Goal: Task Accomplishment & Management: Manage account settings

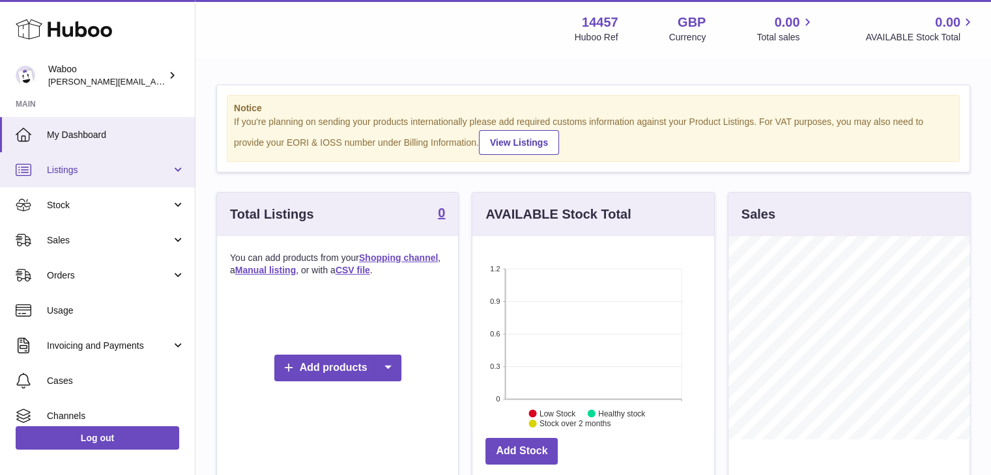
click at [90, 180] on link "Listings" at bounding box center [97, 169] width 195 height 35
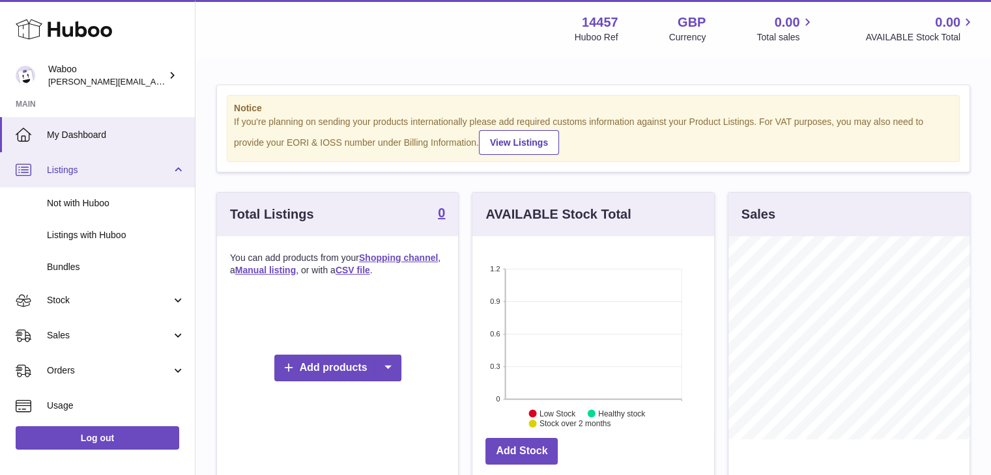
click at [93, 177] on link "Listings" at bounding box center [97, 169] width 195 height 35
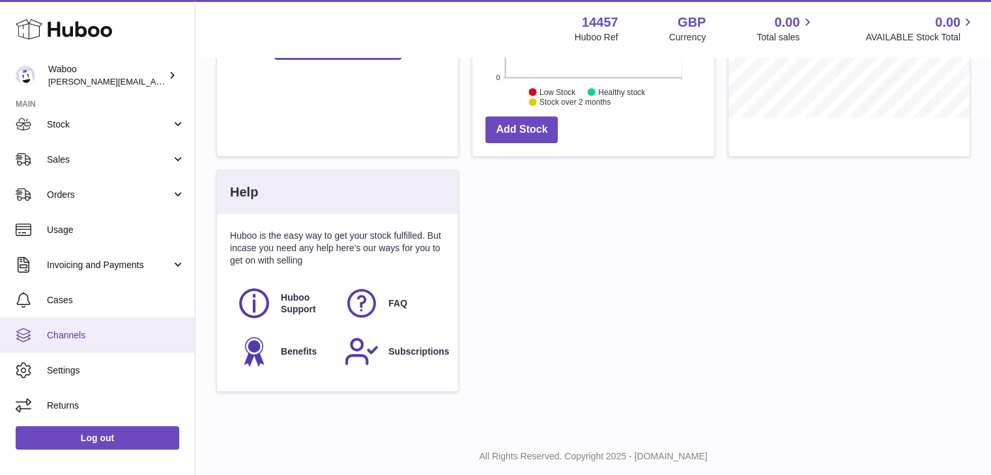
scroll to position [353, 0]
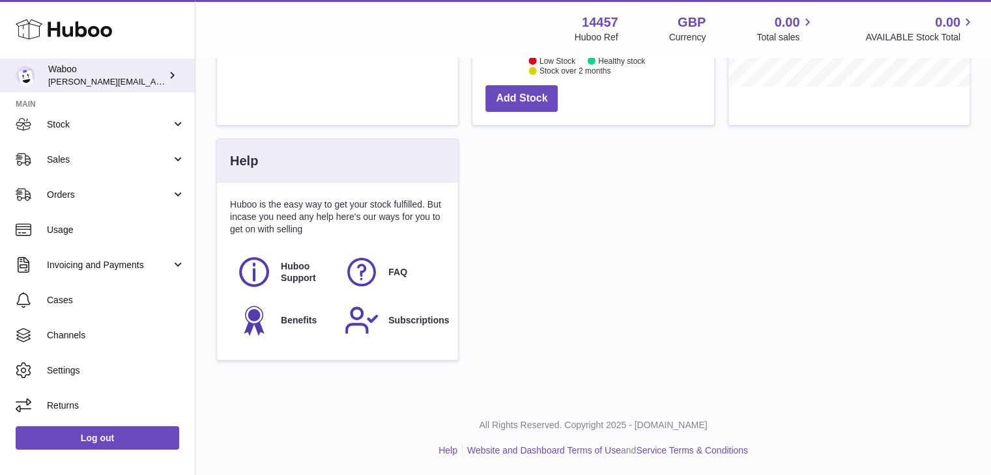
click at [112, 79] on div "Waboo daniel@vrijn.eu" at bounding box center [106, 75] width 117 height 25
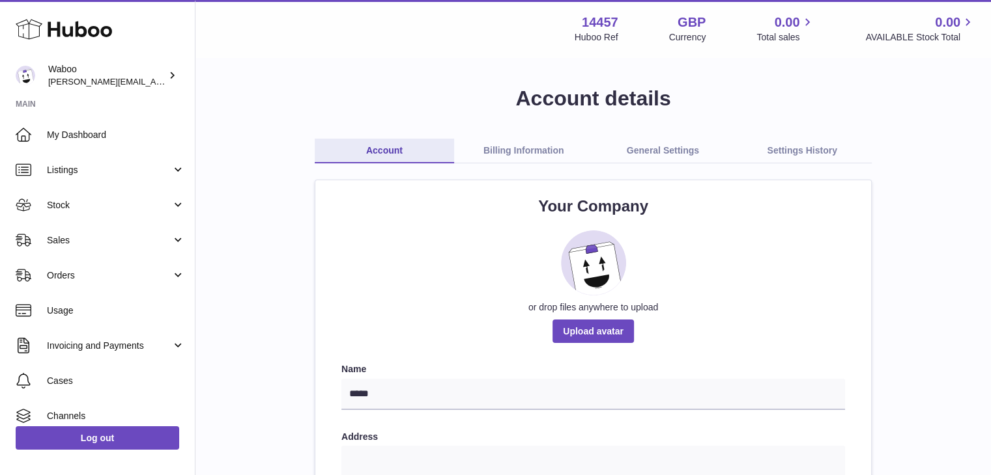
click at [670, 151] on link "General Settings" at bounding box center [662, 151] width 139 height 25
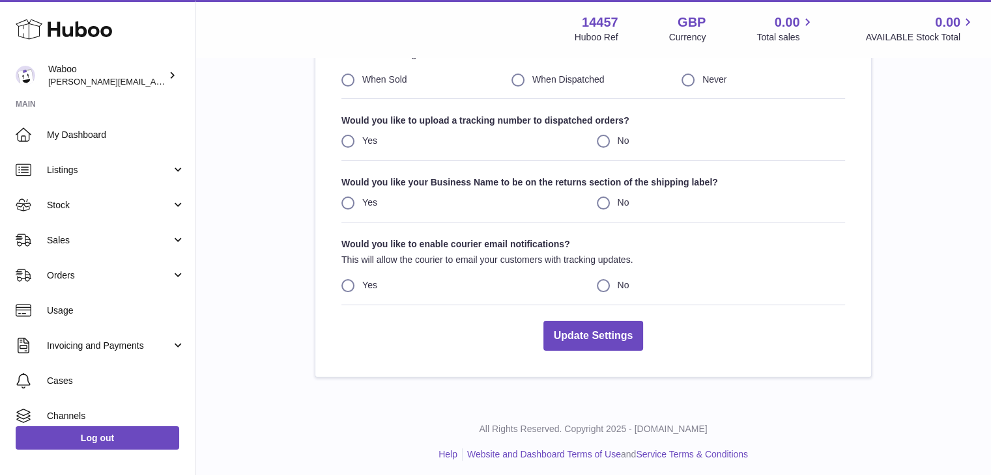
scroll to position [203, 0]
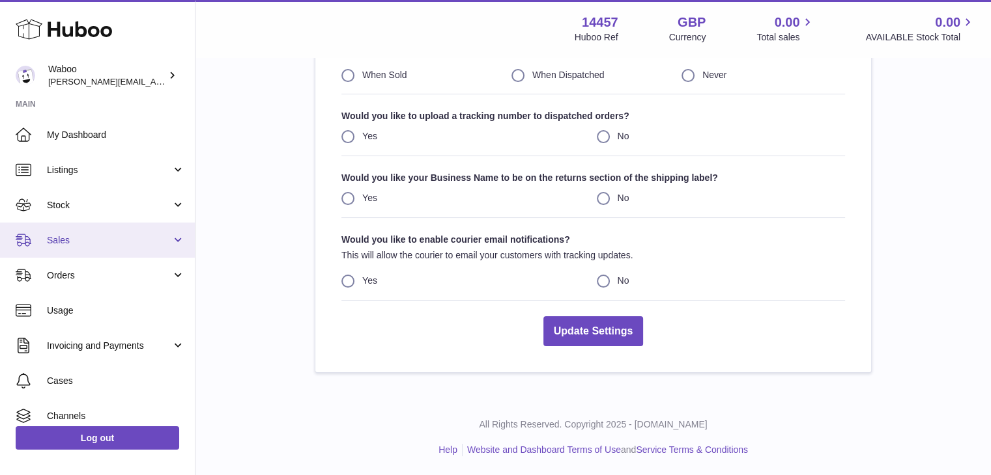
click at [82, 233] on link "Sales" at bounding box center [97, 240] width 195 height 35
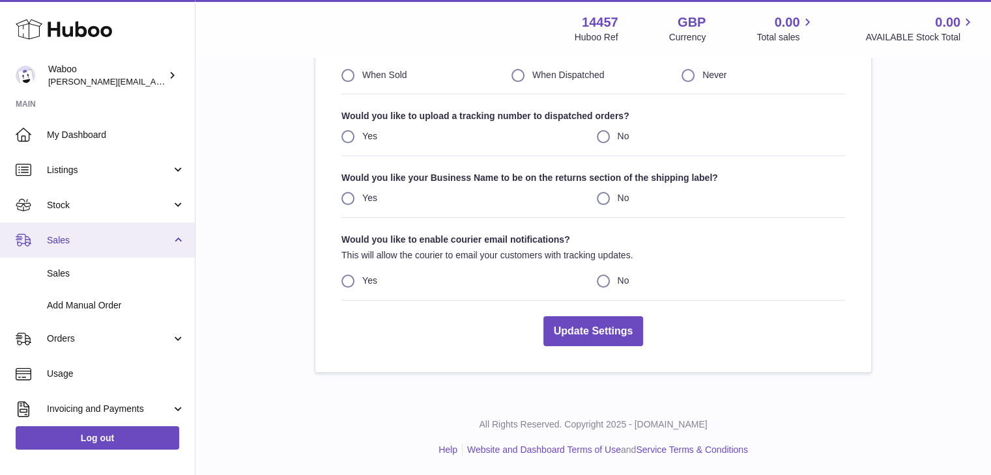
scroll to position [145, 0]
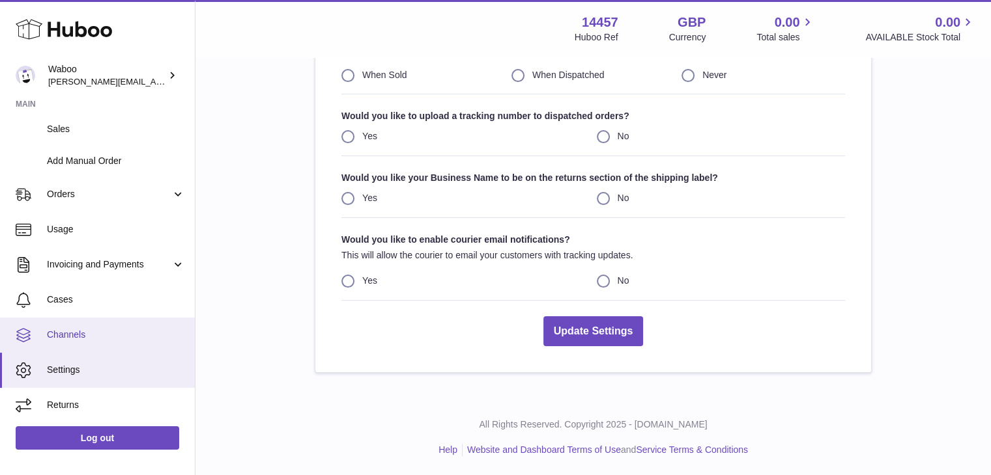
click at [94, 326] on link "Channels" at bounding box center [97, 335] width 195 height 35
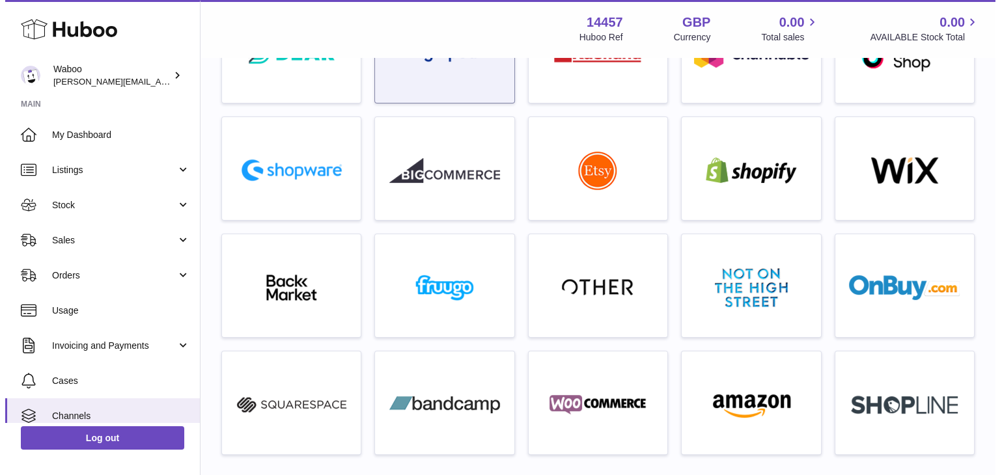
scroll to position [258, 0]
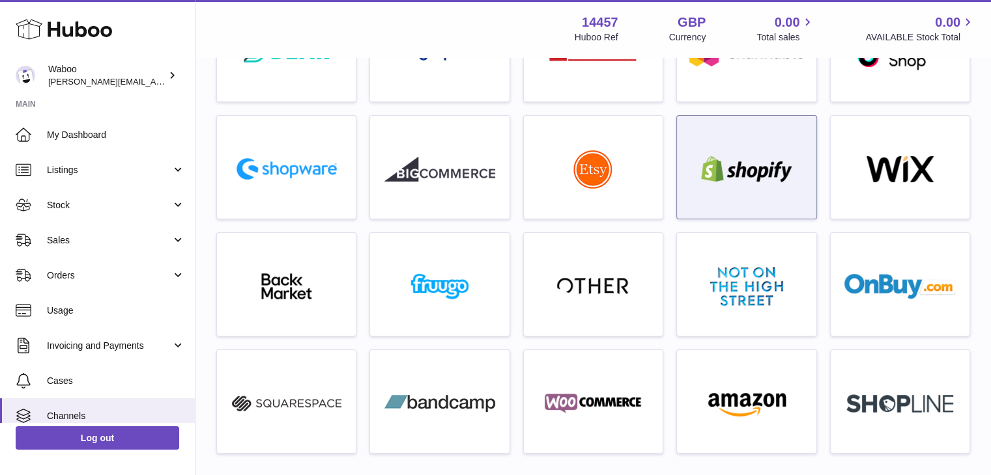
click at [729, 180] on img at bounding box center [746, 169] width 111 height 26
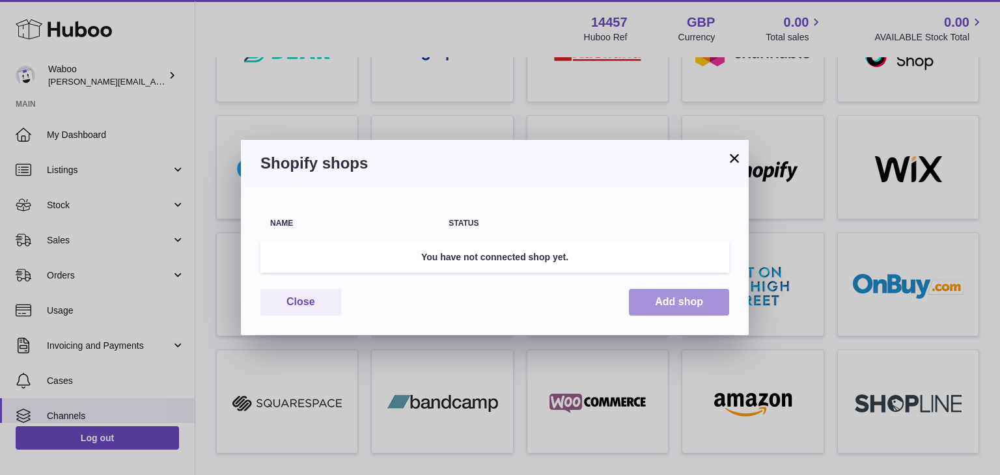
click at [664, 303] on button "Add shop" at bounding box center [679, 302] width 100 height 27
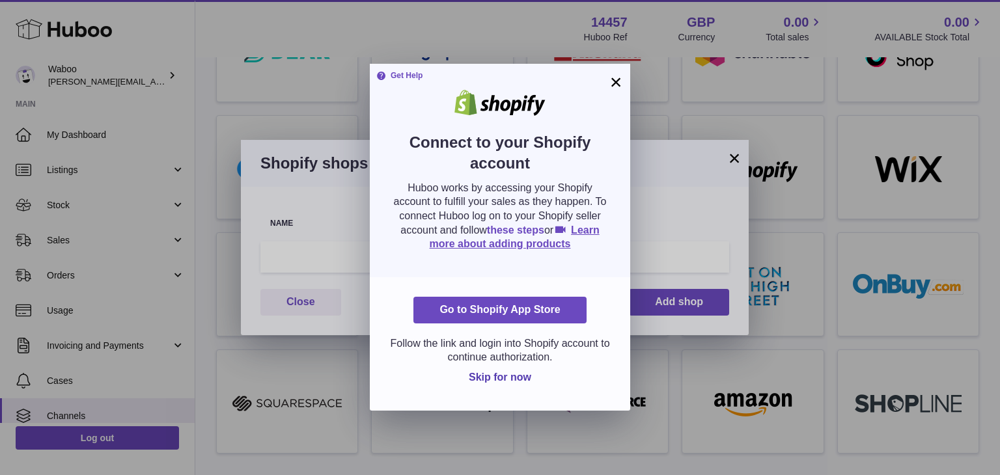
click at [527, 227] on link "these steps" at bounding box center [515, 230] width 57 height 11
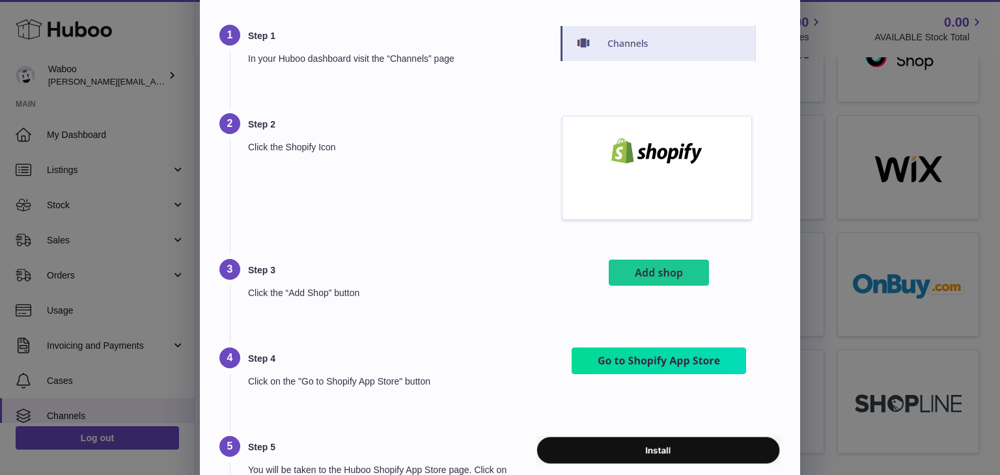
scroll to position [44, 0]
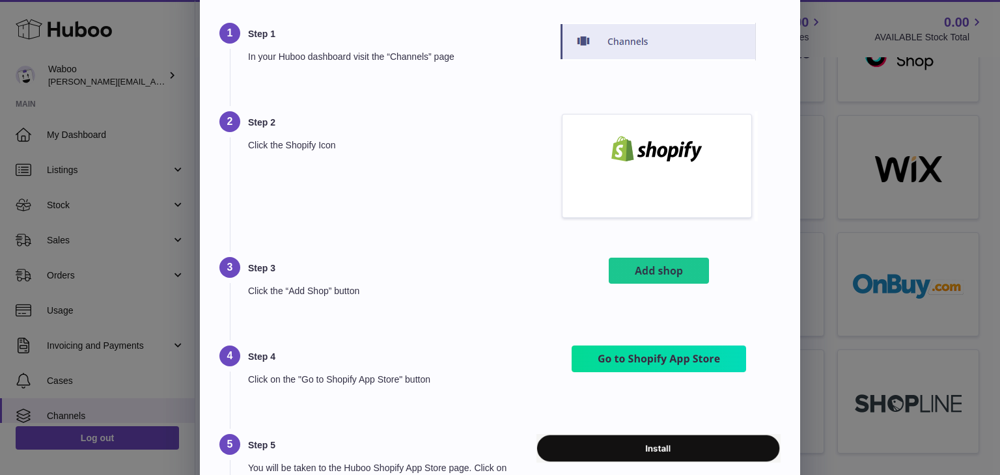
click at [669, 271] on img at bounding box center [659, 271] width 104 height 29
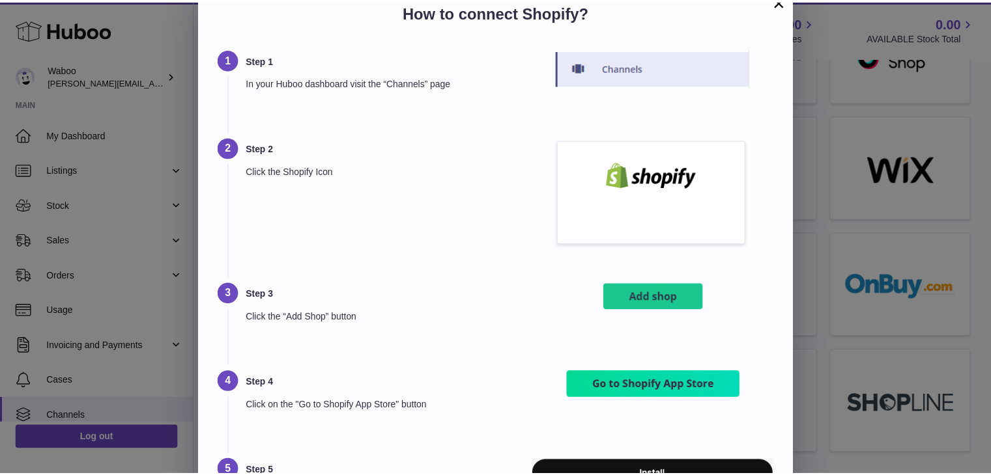
scroll to position [0, 0]
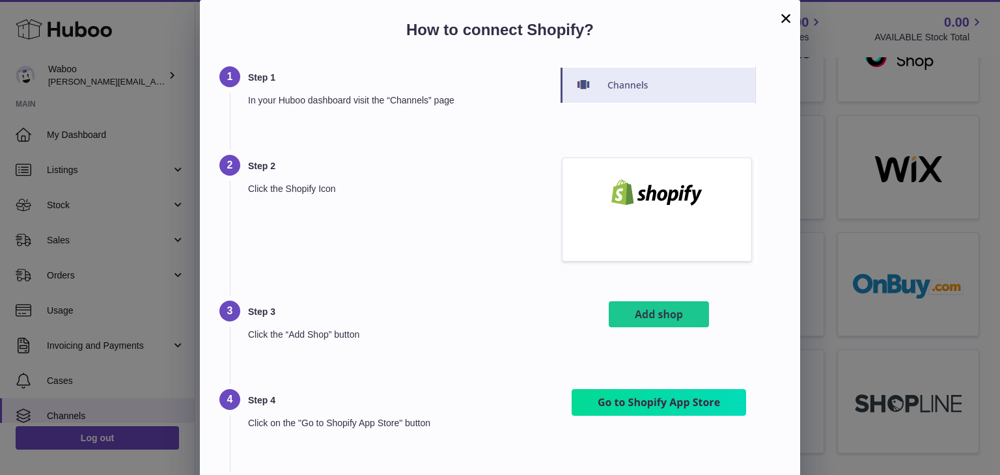
click at [795, 12] on div "How to connect Shopify?" at bounding box center [500, 33] width 601 height 66
click at [787, 19] on button "×" at bounding box center [786, 18] width 16 height 16
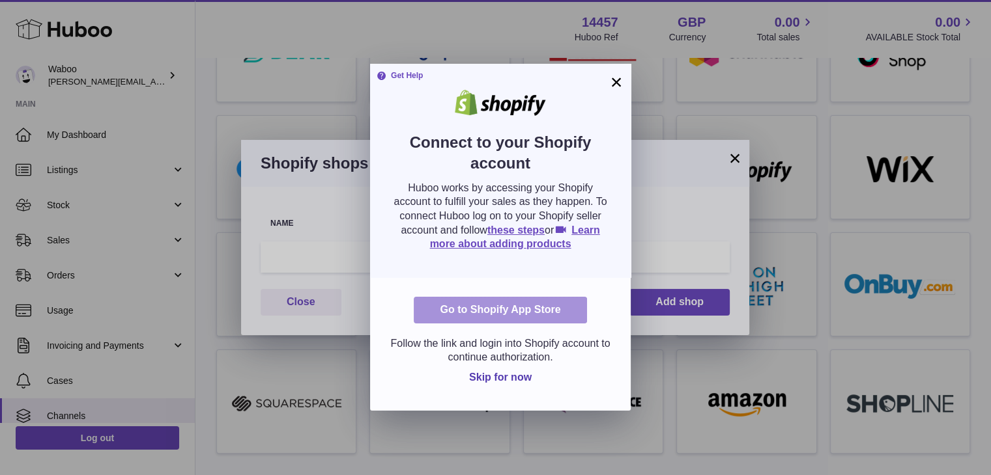
click at [529, 308] on link "Go to Shopify App Store" at bounding box center [500, 310] width 173 height 27
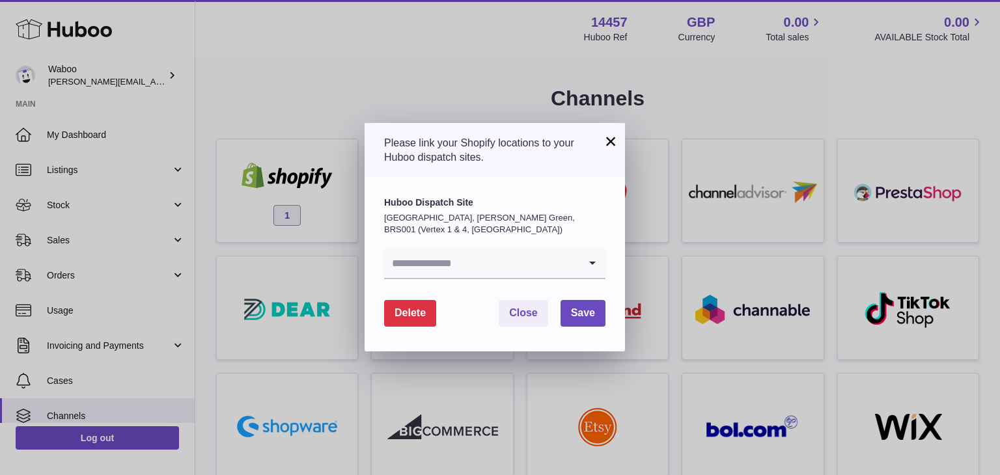
click at [460, 264] on input "Search for option" at bounding box center [481, 263] width 195 height 30
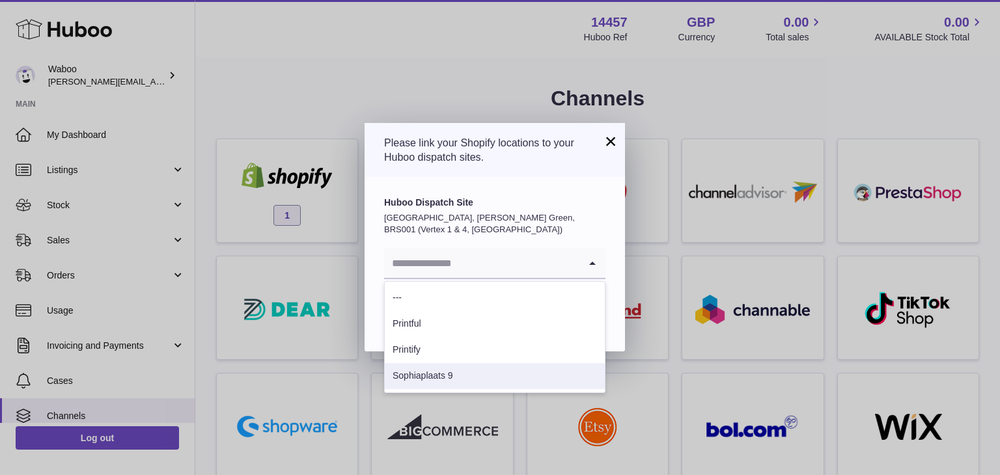
click at [453, 371] on li "Sophiaplaats 9" at bounding box center [495, 376] width 220 height 26
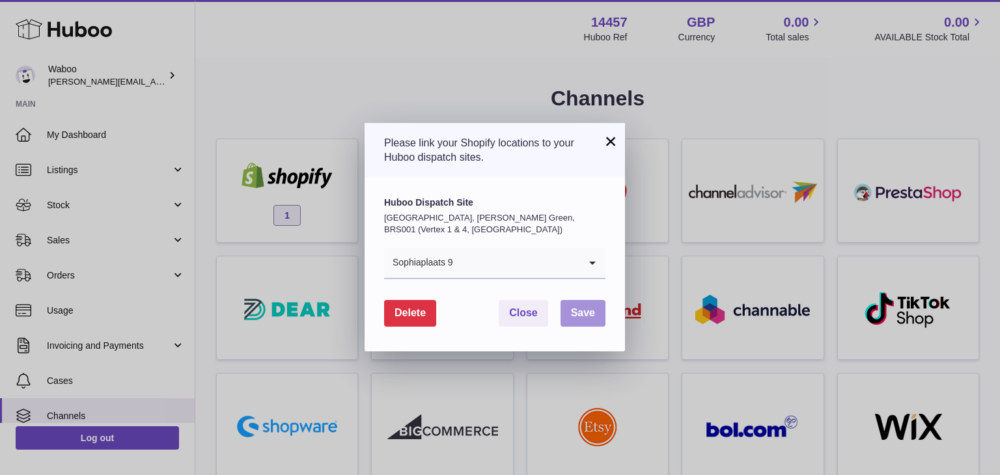
click at [590, 315] on span "Save" at bounding box center [583, 312] width 24 height 11
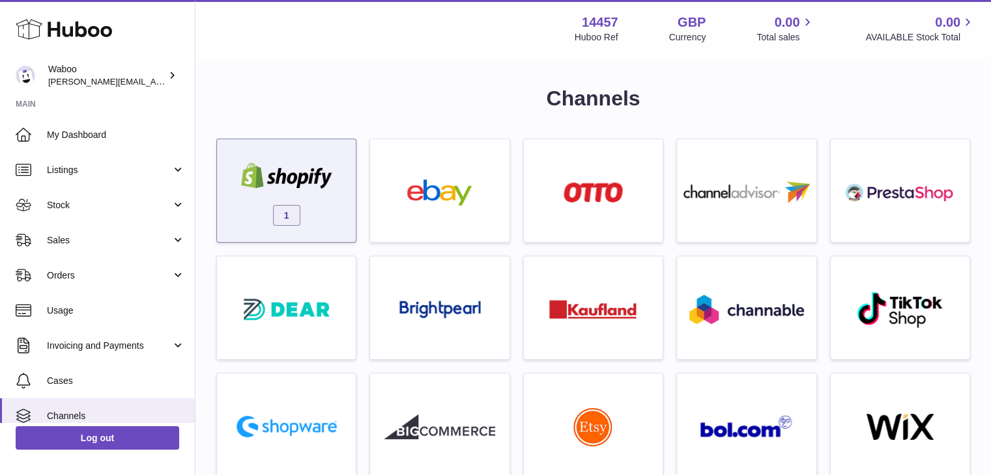
click at [311, 185] on img at bounding box center [286, 176] width 111 height 26
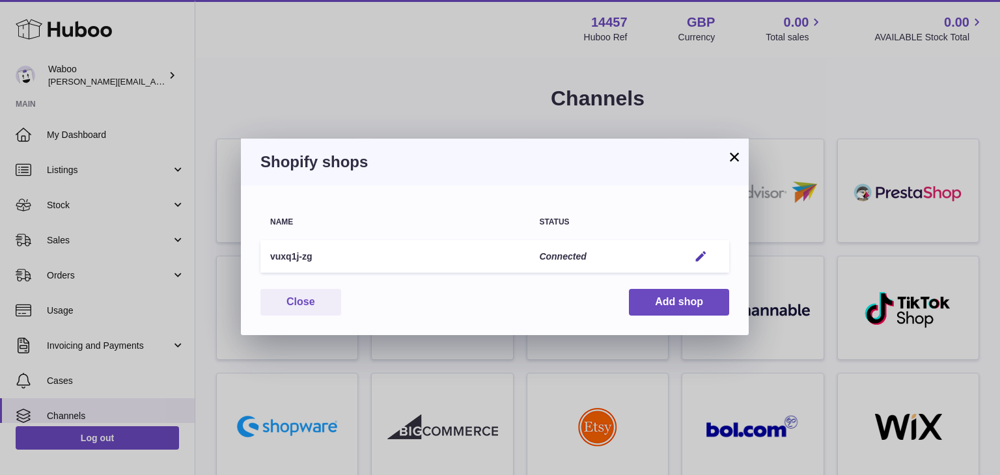
click at [733, 150] on button "×" at bounding box center [735, 157] width 16 height 16
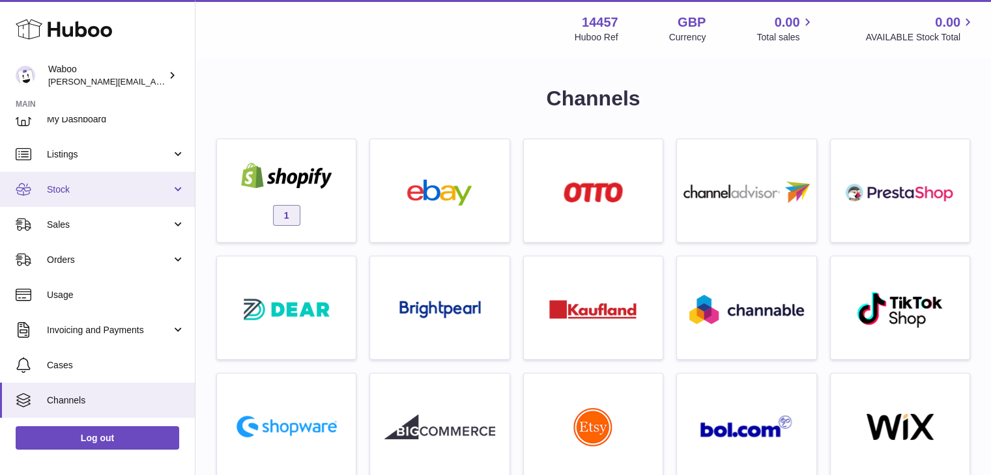
scroll to position [17, 0]
